Goal: Transaction & Acquisition: Book appointment/travel/reservation

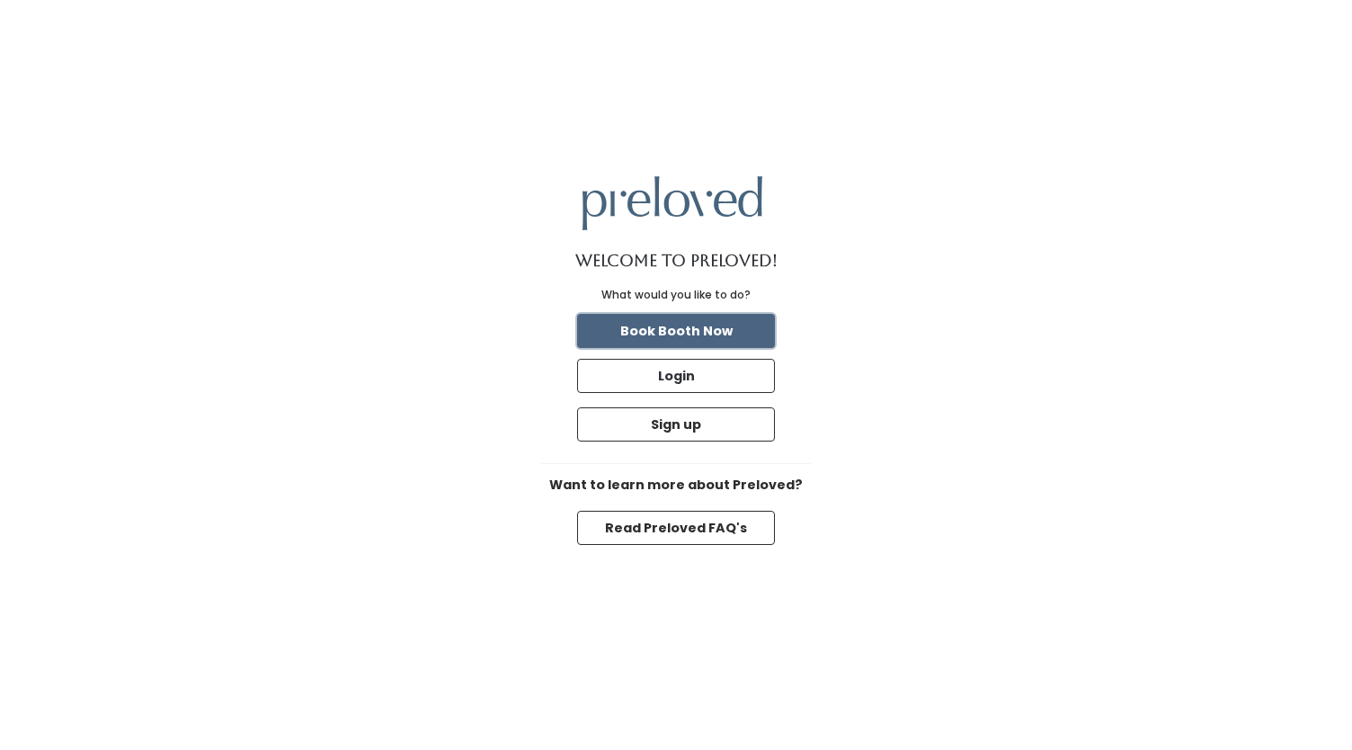
click at [708, 343] on button "Book Booth Now" at bounding box center [676, 331] width 198 height 34
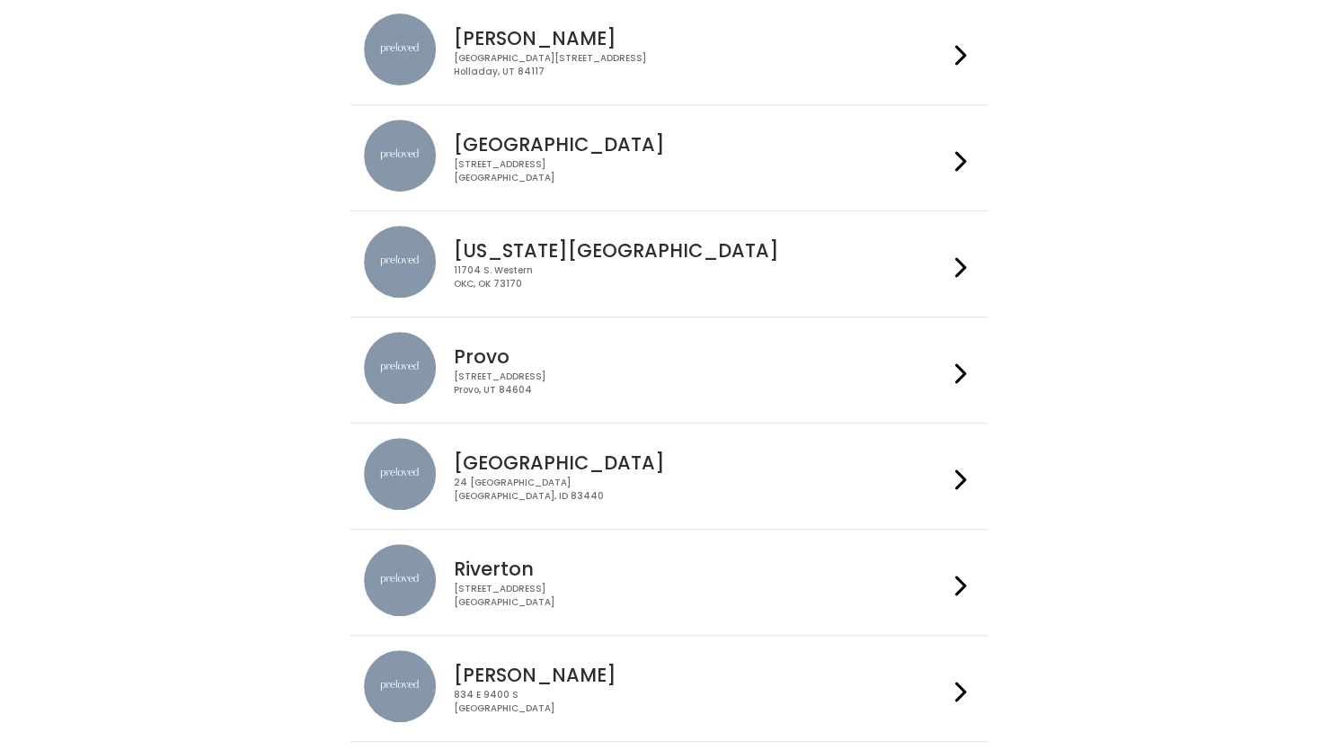
scroll to position [608, 0]
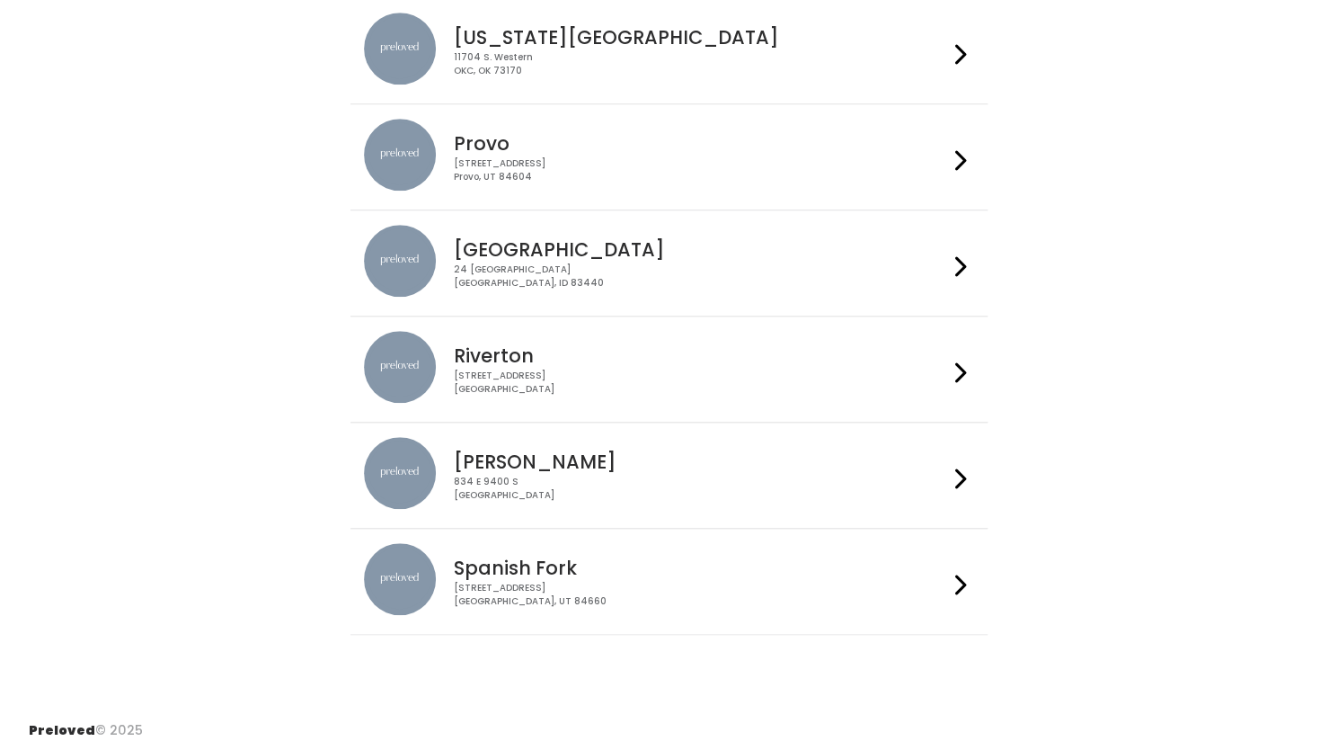
click at [502, 350] on h4 "Riverton" at bounding box center [701, 355] width 494 height 21
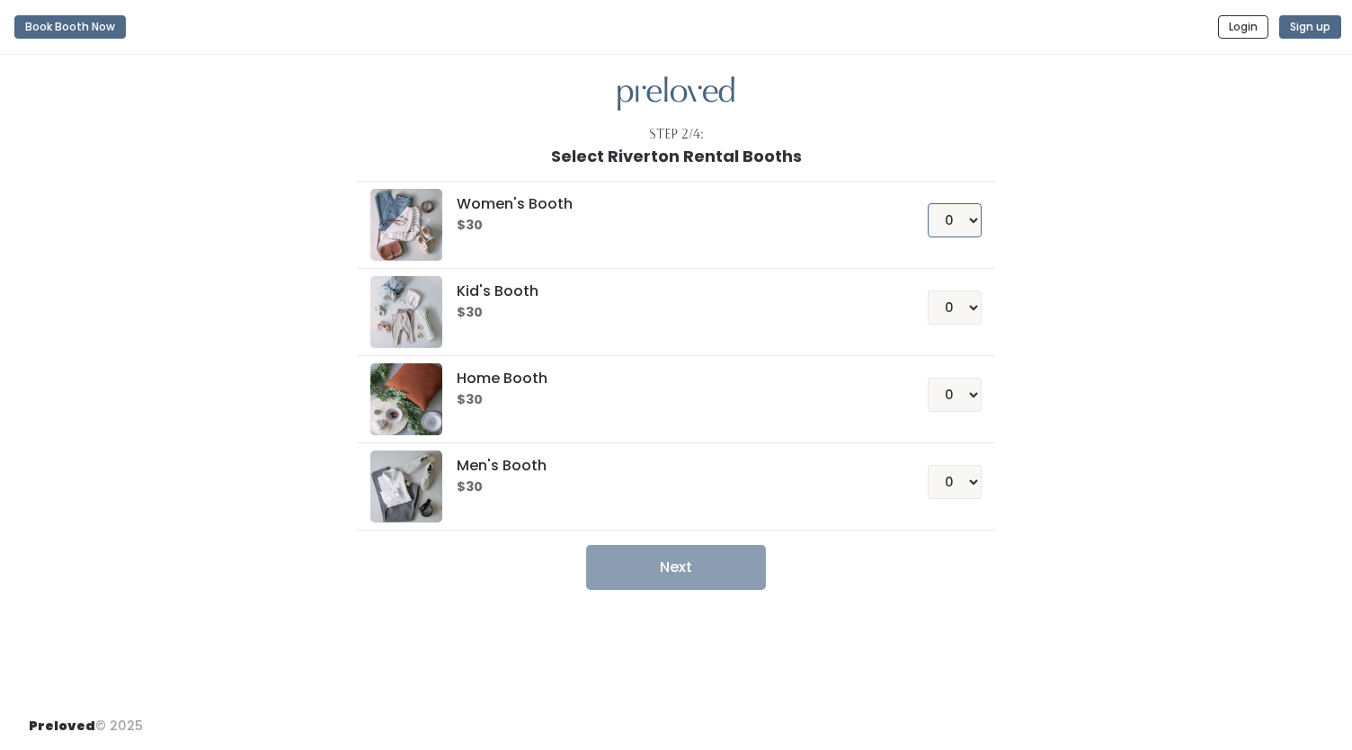
click at [962, 219] on select "0 1 2 3 4" at bounding box center [955, 220] width 54 height 34
select select "1"
click at [928, 203] on select "0 1 2 3 4" at bounding box center [955, 220] width 54 height 34
click at [652, 579] on button "Next" at bounding box center [676, 567] width 180 height 45
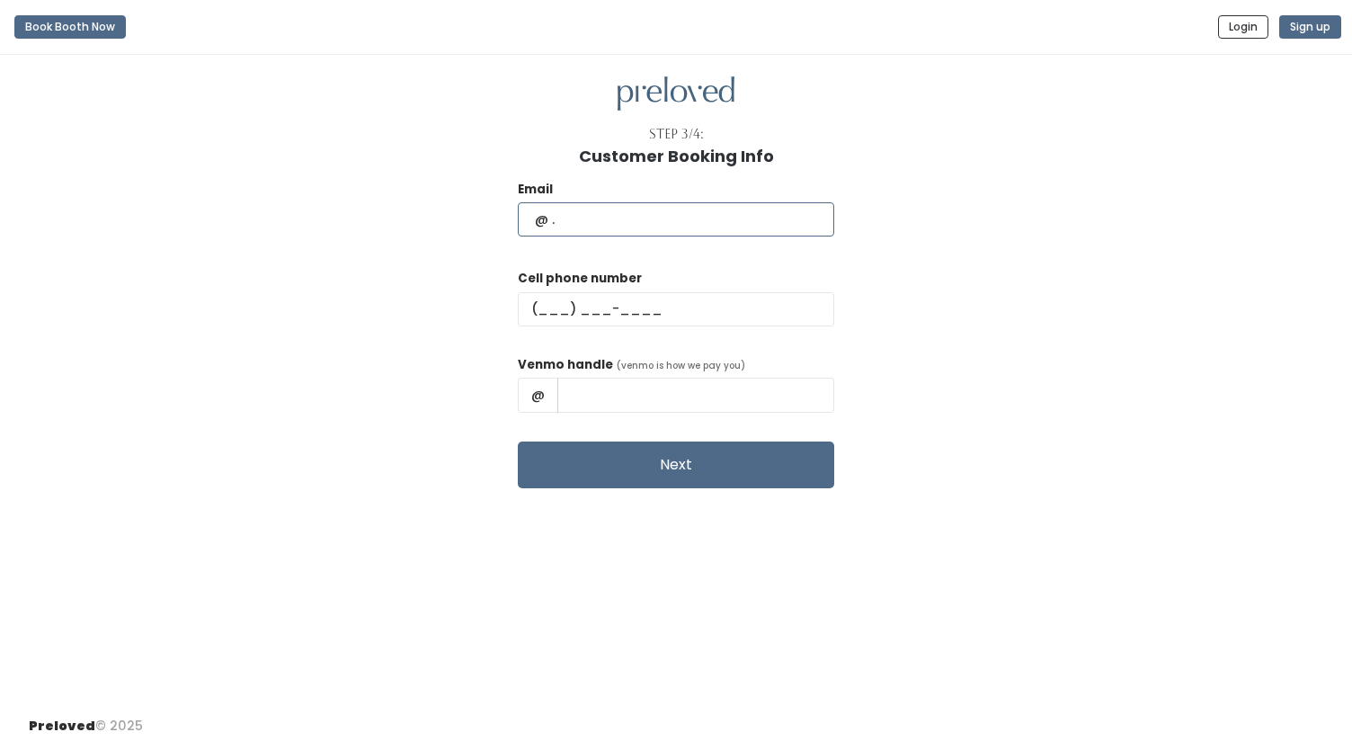
click at [651, 226] on input "text" at bounding box center [676, 219] width 316 height 34
type input "[EMAIL_ADDRESS][DOMAIN_NAME]"
type input "(801) 891-3679"
type input "eashlyn"
click at [518, 441] on button "Next" at bounding box center [676, 464] width 316 height 47
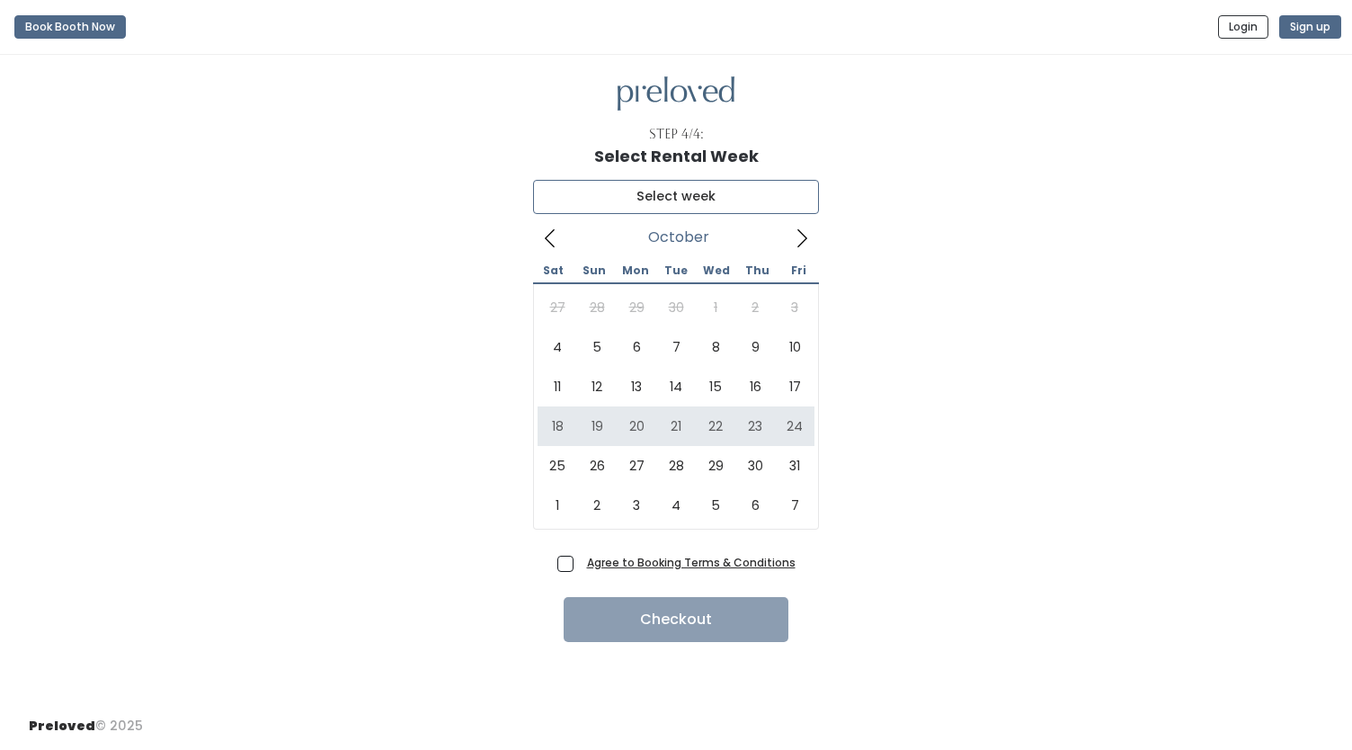
type input "[DATE] to [DATE]"
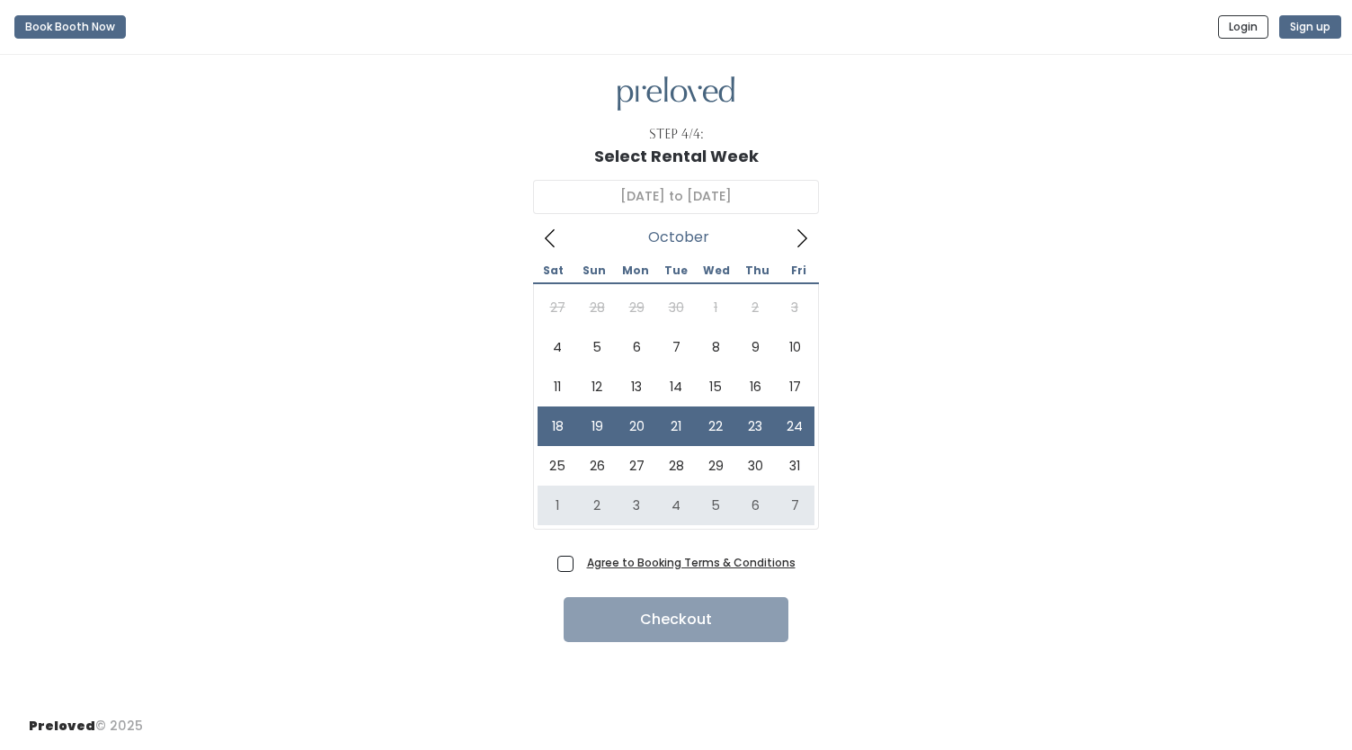
click at [580, 564] on span "Agree to Booking Terms & Conditions" at bounding box center [688, 562] width 216 height 18
click at [580, 564] on input "Agree to Booking Terms & Conditions" at bounding box center [586, 559] width 12 height 12
checkbox input "true"
click at [676, 624] on button "Checkout" at bounding box center [676, 619] width 225 height 45
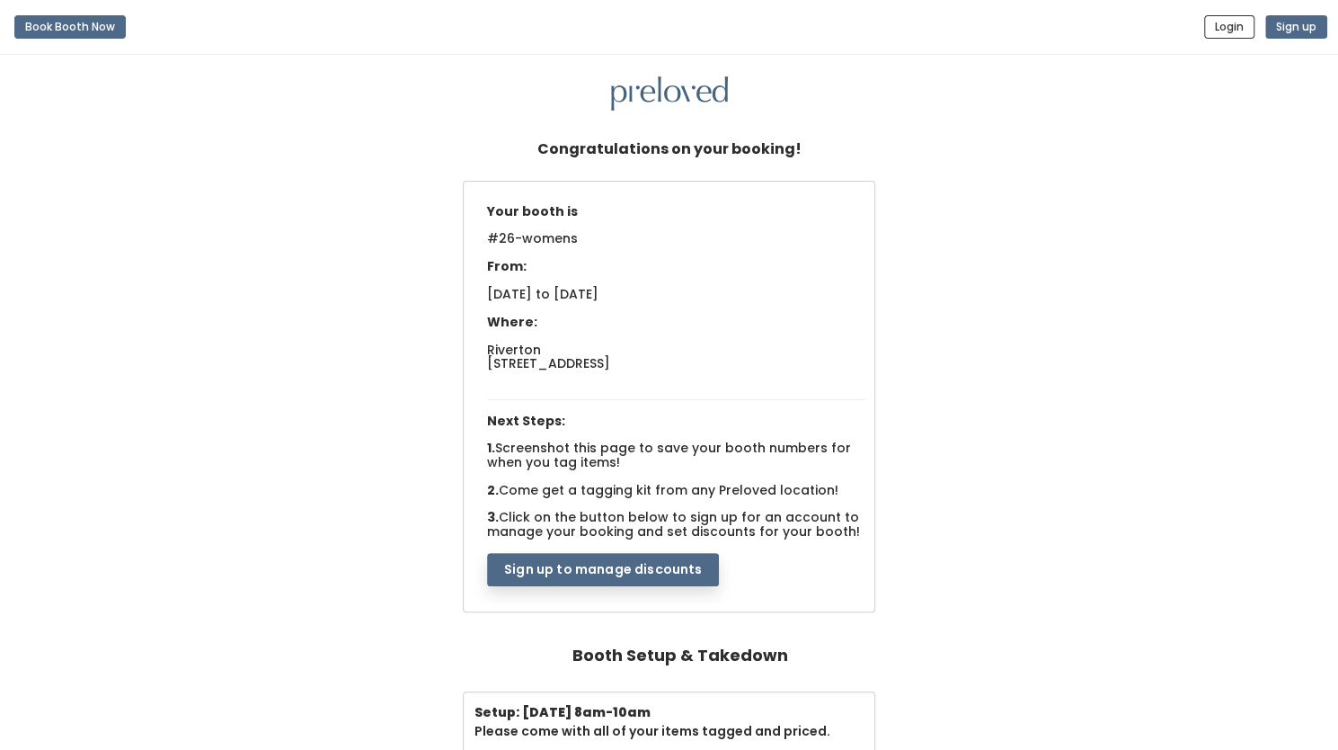
click at [1136, 357] on div "Your booth is #26-womens From: Sat. Oct 18 to Fri. Oct 24, 2025 Where: Riverton…" at bounding box center [669, 399] width 1302 height 436
click at [655, 571] on button "Sign up to manage discounts" at bounding box center [603, 570] width 232 height 34
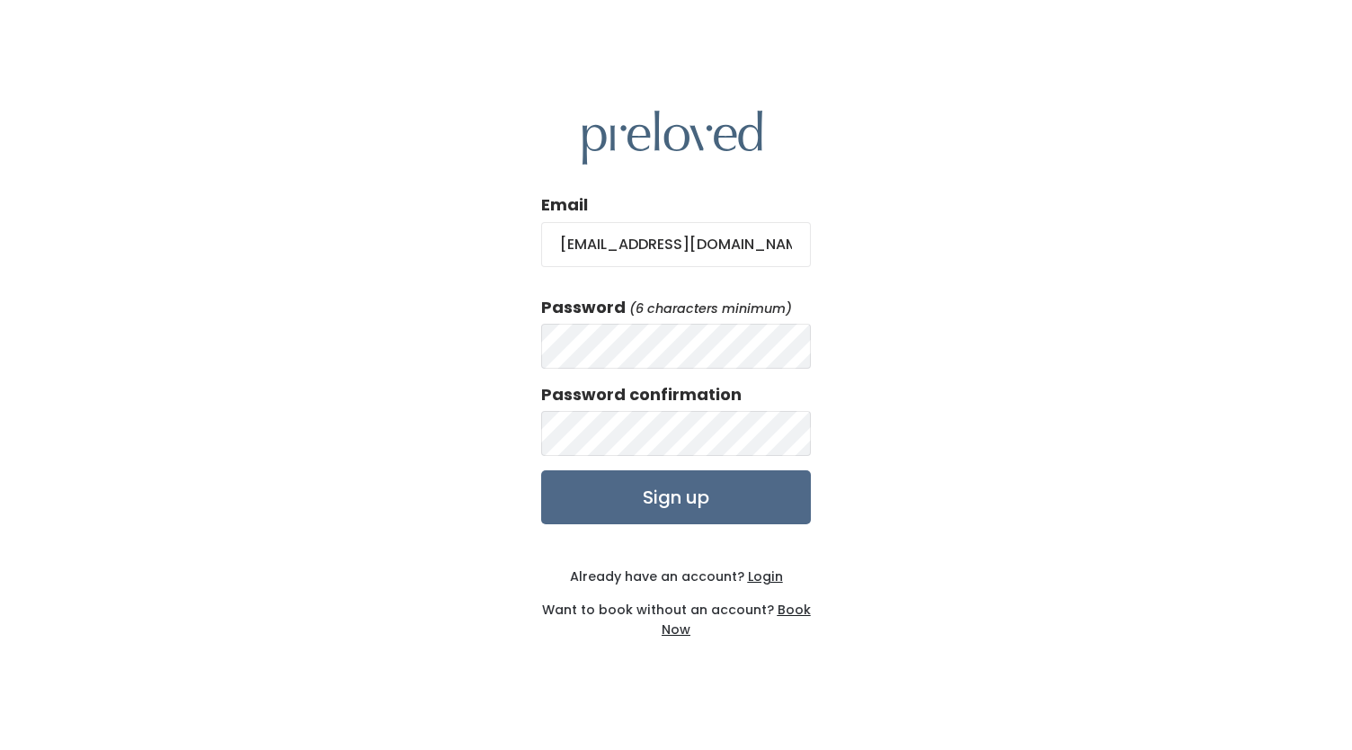
type input "eckmanashlyn@gmail.com"
click at [660, 495] on input "Sign up" at bounding box center [676, 497] width 270 height 54
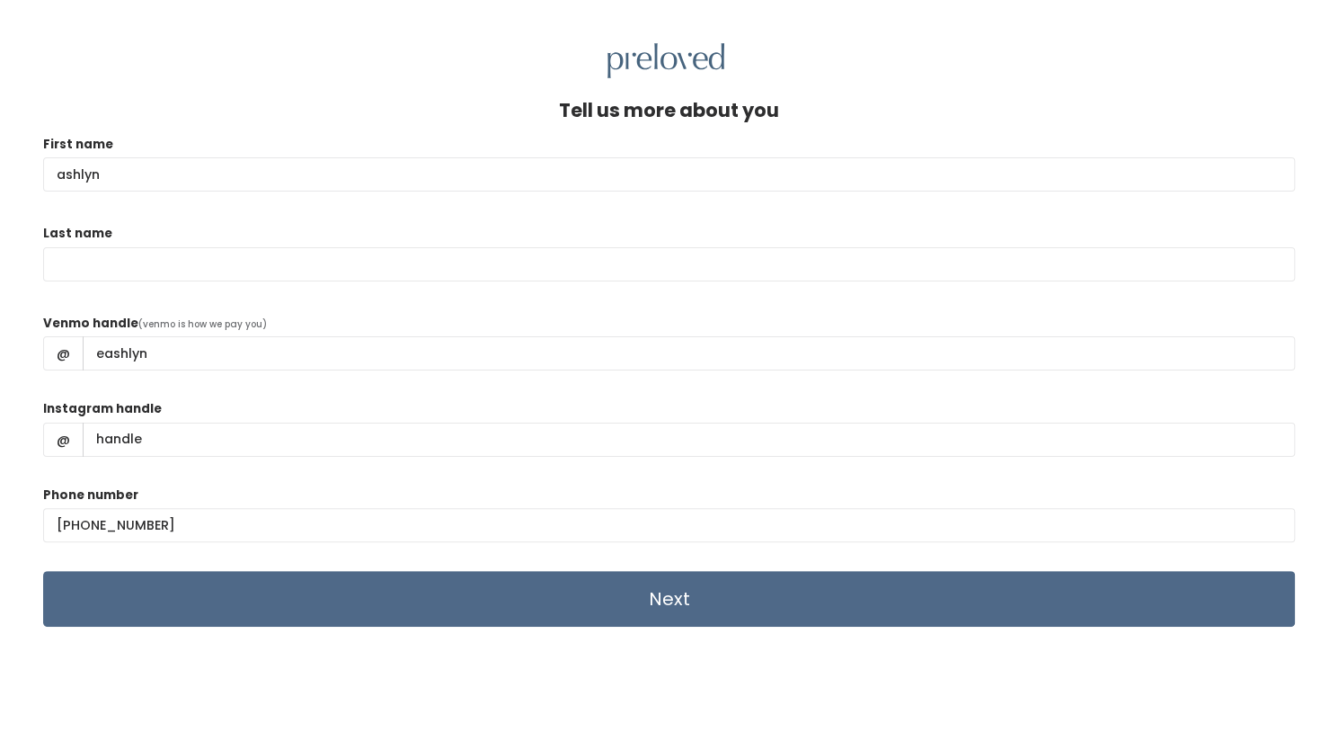
type input "ashlyn"
type input "eckman"
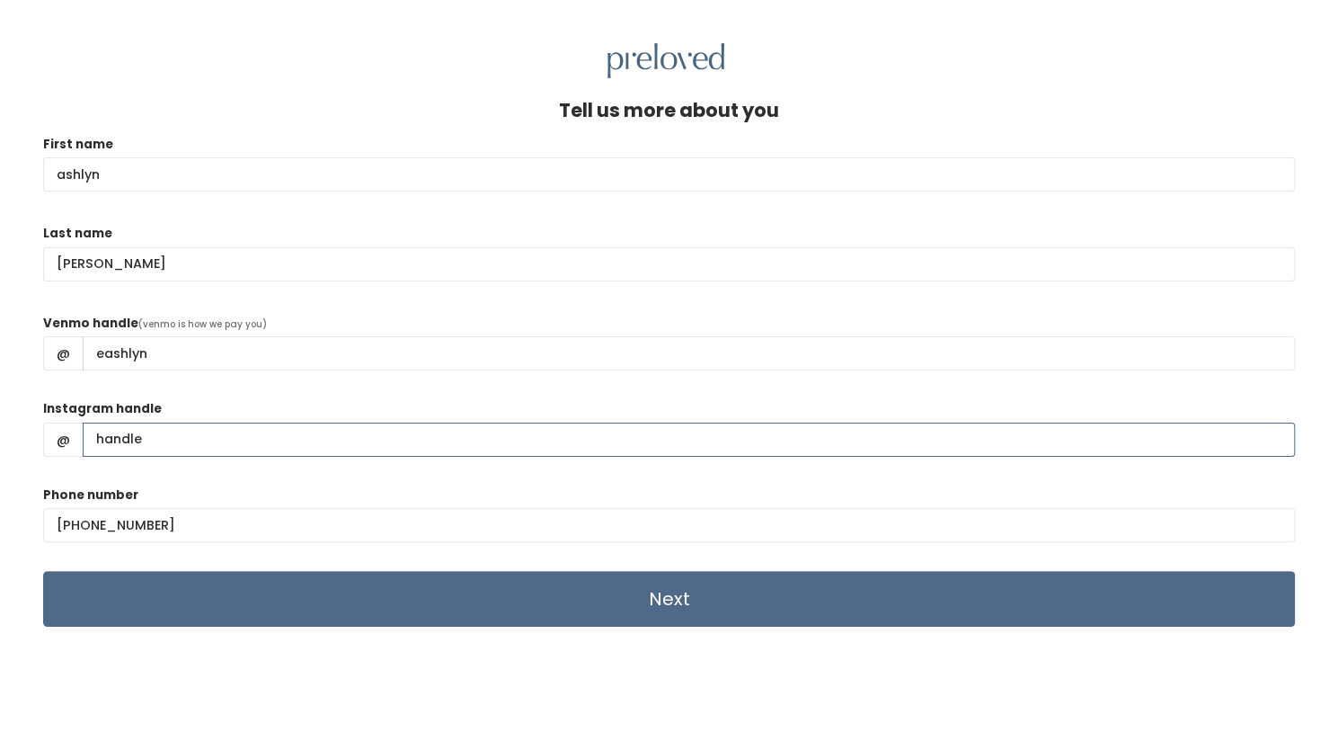
click at [493, 445] on input "Instagram handle" at bounding box center [689, 439] width 1213 height 34
type input "ashlyneckman"
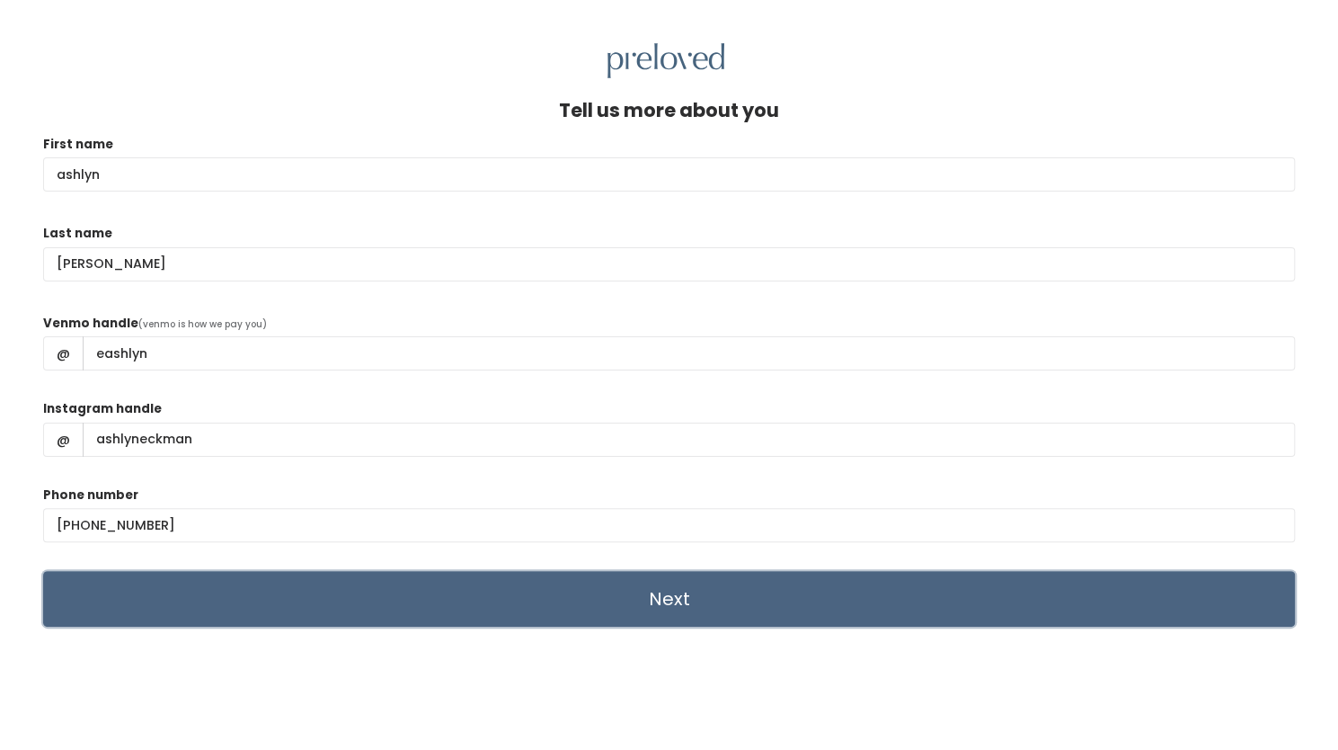
click at [660, 589] on input "Next" at bounding box center [669, 599] width 1252 height 56
